Goal: Navigation & Orientation: Find specific page/section

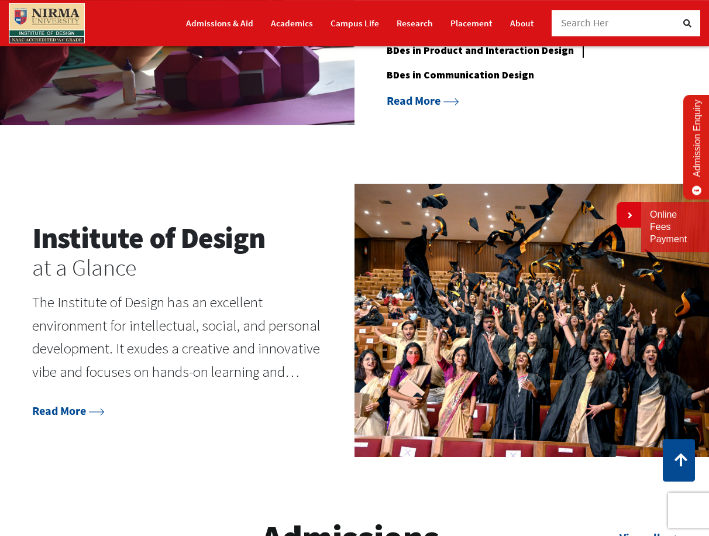
scroll to position [1014, 0]
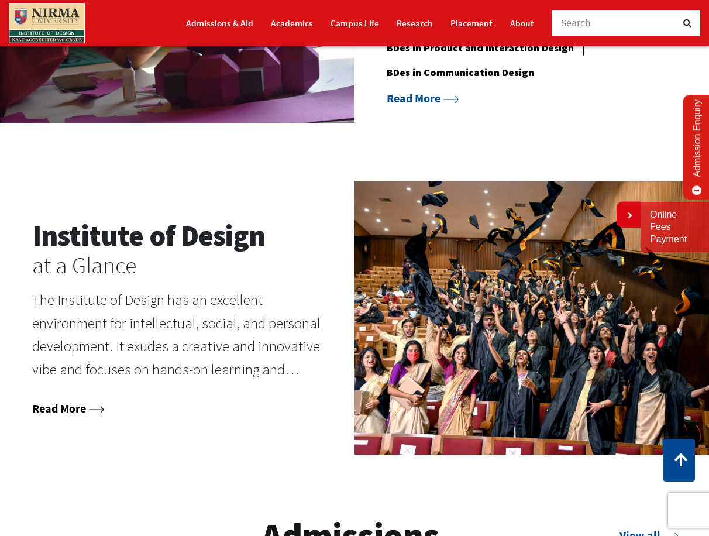
click at [84, 410] on link "Read More" at bounding box center [68, 408] width 73 height 15
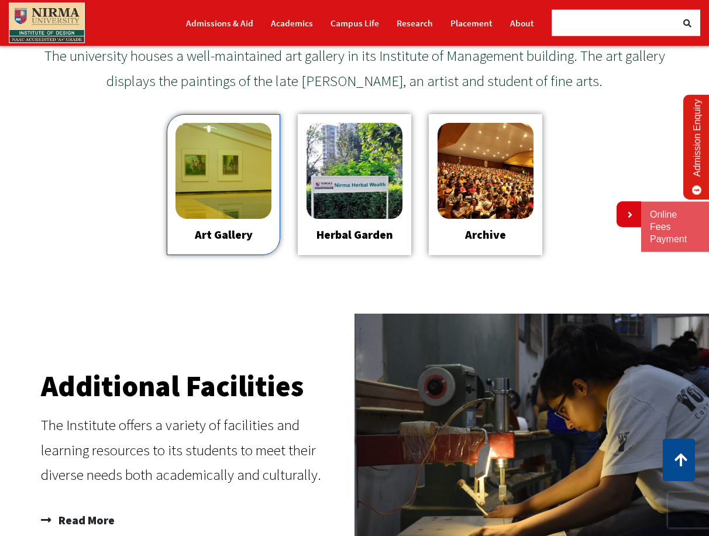
scroll to position [1193, 0]
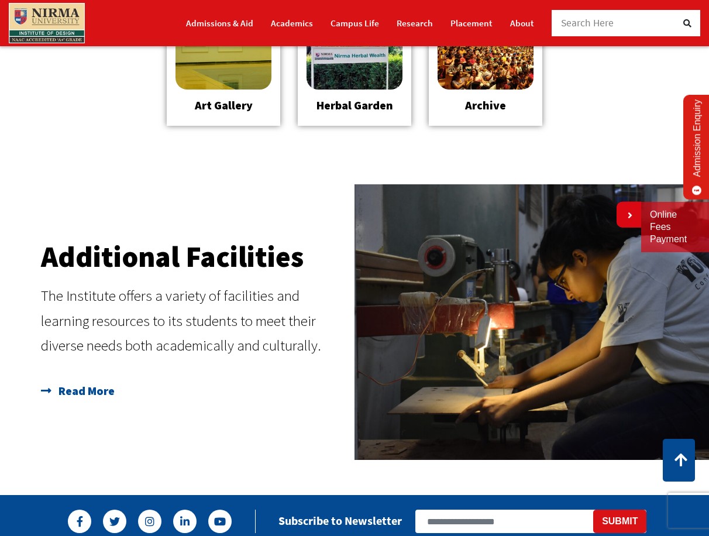
click at [99, 391] on span "Read More" at bounding box center [85, 390] width 59 height 23
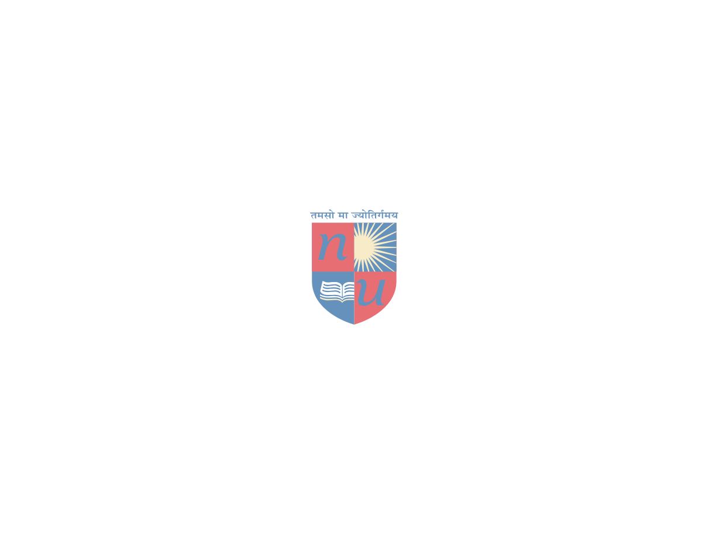
scroll to position [1193, 0]
